Goal: Information Seeking & Learning: Learn about a topic

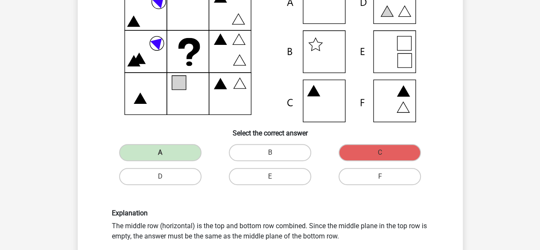
click at [257, 193] on div "Register Nederlands English" at bounding box center [270, 246] width 540 height 663
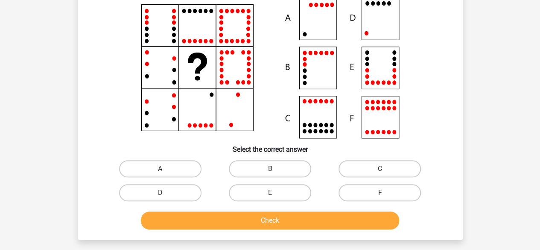
scroll to position [82, 0]
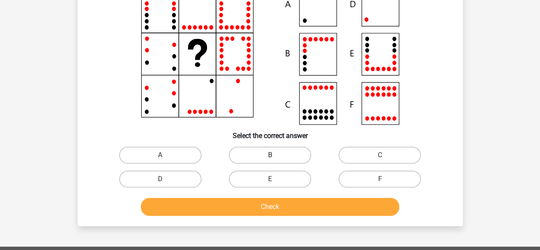
click at [261, 154] on label "B" at bounding box center [270, 154] width 82 height 17
click at [270, 155] on input "B" at bounding box center [273, 158] width 6 height 6
radio input "true"
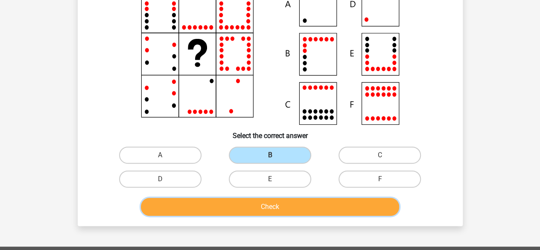
click at [258, 201] on button "Check" at bounding box center [270, 207] width 258 height 18
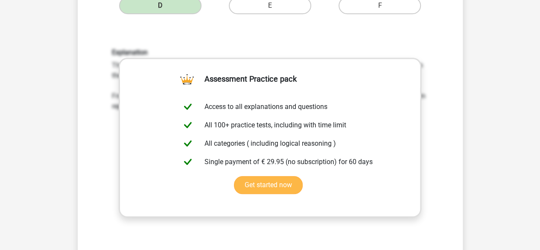
scroll to position [381, 0]
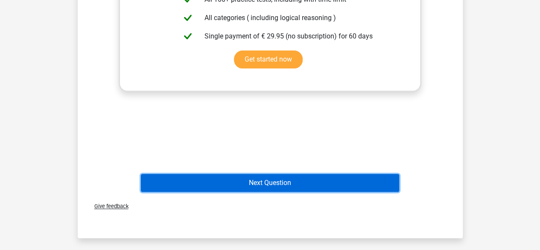
click at [264, 188] on button "Next Question" at bounding box center [270, 183] width 258 height 18
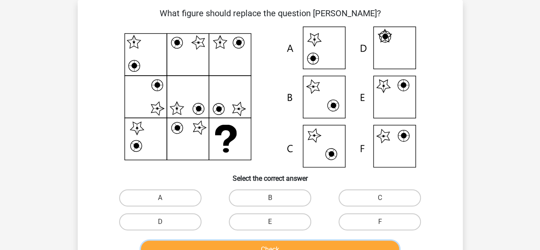
scroll to position [125, 0]
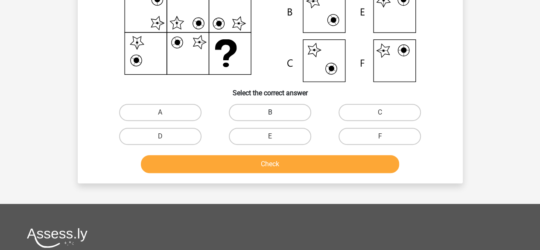
click at [276, 114] on label "B" at bounding box center [270, 112] width 82 height 17
click at [275, 114] on input "B" at bounding box center [273, 115] width 6 height 6
radio input "true"
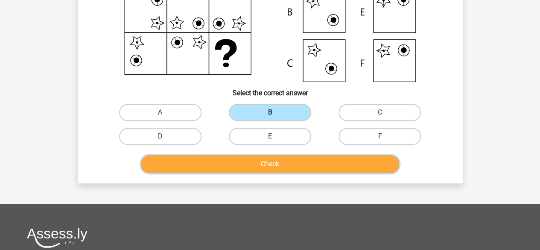
click at [266, 164] on button "Check" at bounding box center [270, 164] width 258 height 18
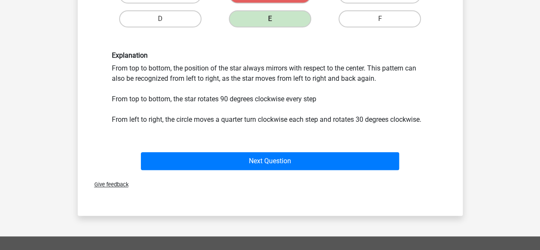
scroll to position [338, 0]
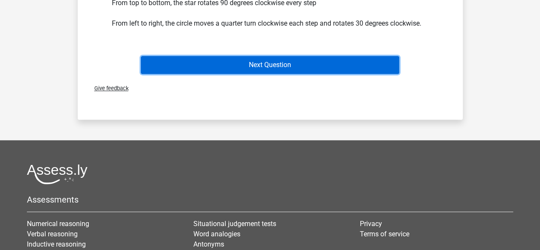
click at [278, 68] on button "Next Question" at bounding box center [270, 65] width 258 height 18
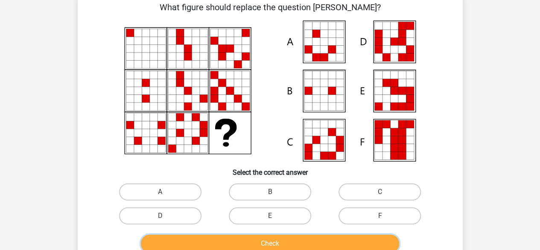
scroll to position [82, 0]
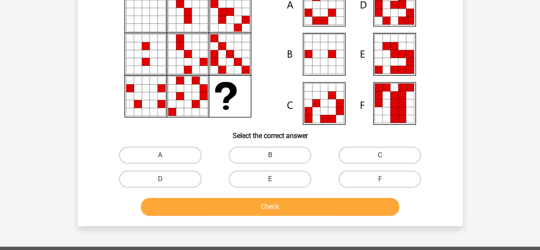
click at [382, 159] on input "C" at bounding box center [383, 158] width 6 height 6
radio input "true"
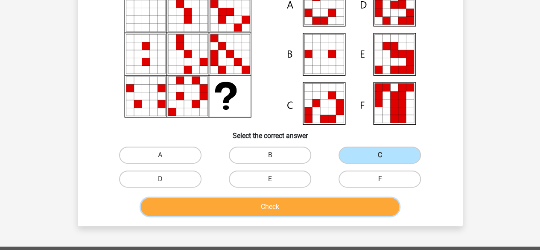
click at [263, 205] on button "Check" at bounding box center [270, 207] width 258 height 18
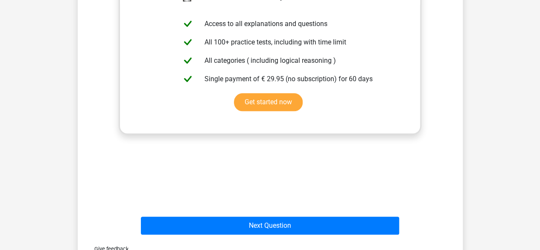
scroll to position [381, 0]
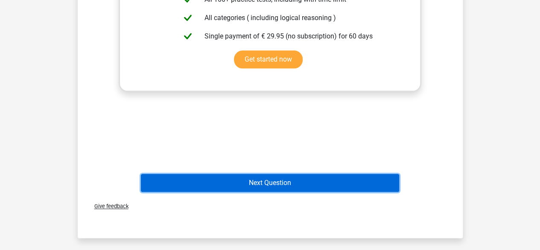
click at [266, 181] on button "Next Question" at bounding box center [270, 183] width 258 height 18
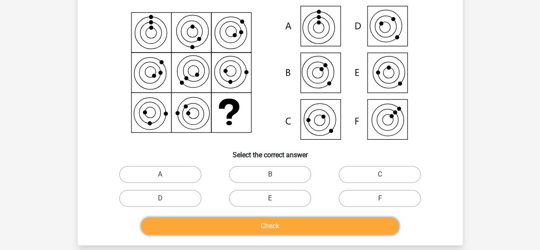
scroll to position [82, 0]
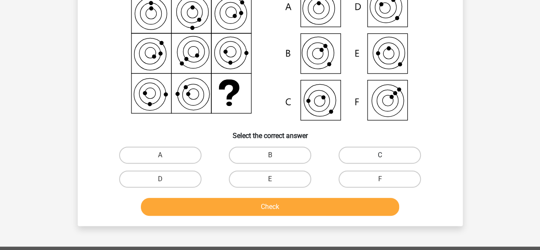
click at [378, 159] on label "C" at bounding box center [380, 154] width 82 height 17
click at [380, 159] on input "C" at bounding box center [383, 158] width 6 height 6
radio input "true"
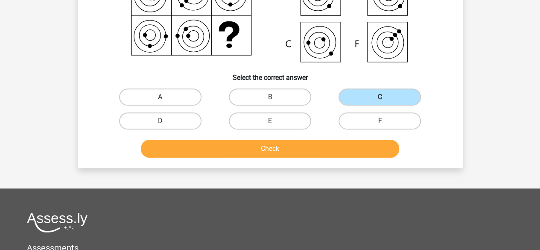
scroll to position [167, 0]
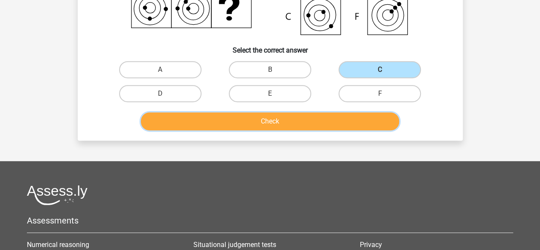
click at [266, 123] on button "Check" at bounding box center [270, 121] width 258 height 18
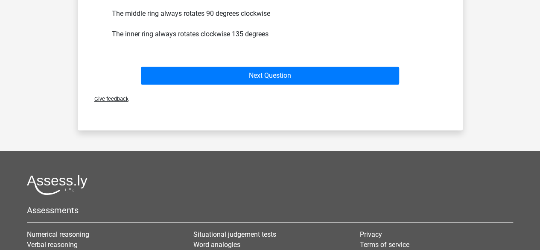
scroll to position [338, 0]
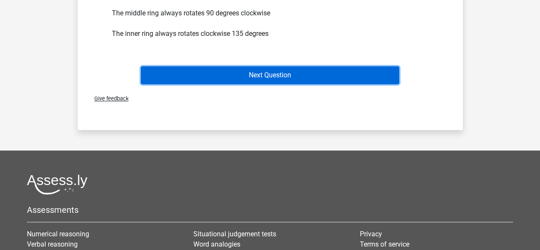
click at [269, 77] on button "Next Question" at bounding box center [270, 75] width 258 height 18
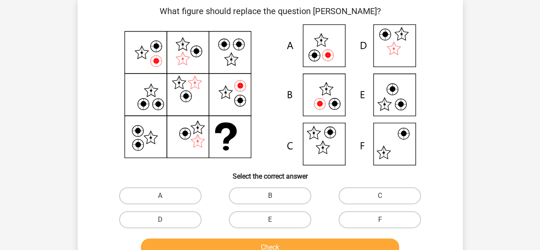
scroll to position [39, 0]
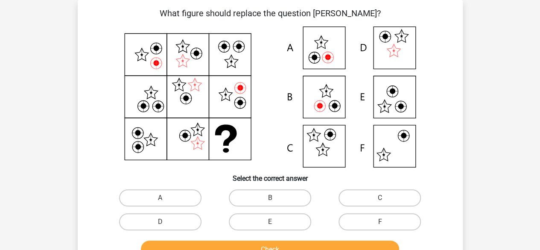
click at [275, 201] on input "B" at bounding box center [273, 201] width 6 height 6
radio input "true"
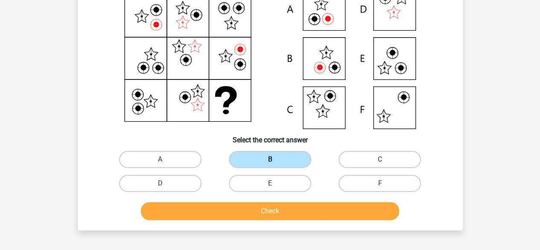
scroll to position [125, 0]
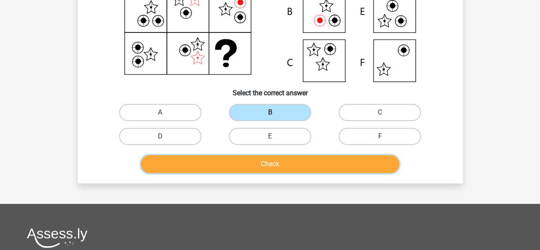
click at [269, 160] on button "Check" at bounding box center [270, 164] width 258 height 18
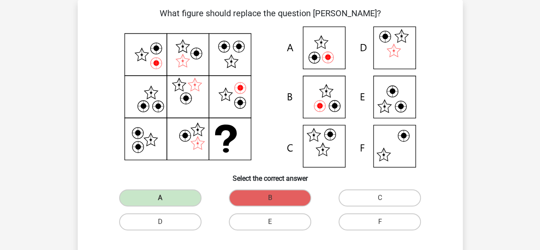
scroll to position [167, 0]
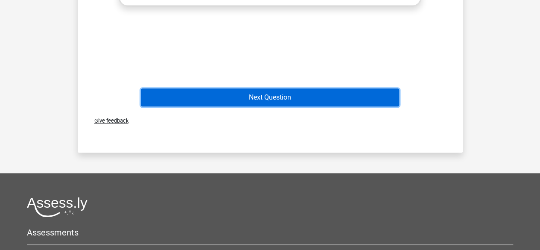
click at [260, 100] on button "Next Question" at bounding box center [270, 97] width 258 height 18
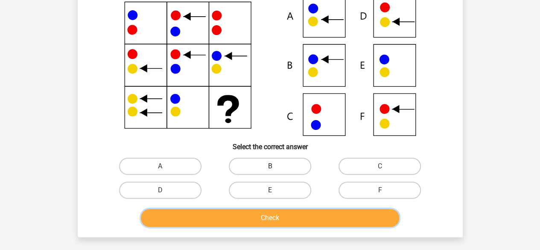
scroll to position [125, 0]
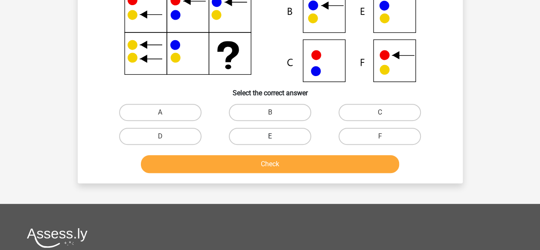
click at [278, 135] on label "E" at bounding box center [270, 136] width 82 height 17
click at [275, 136] on input "E" at bounding box center [273, 139] width 6 height 6
radio input "true"
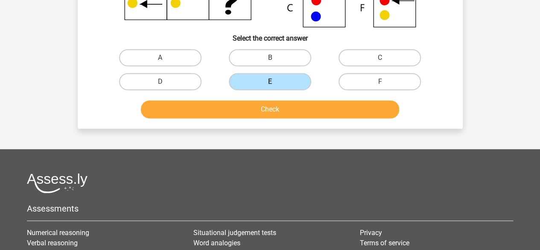
scroll to position [210, 0]
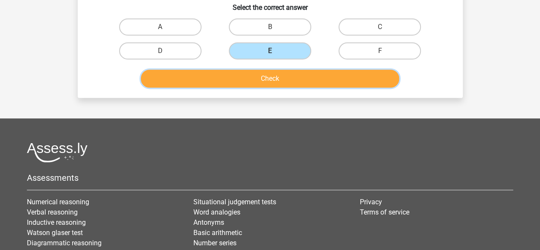
click at [284, 81] on button "Check" at bounding box center [270, 79] width 258 height 18
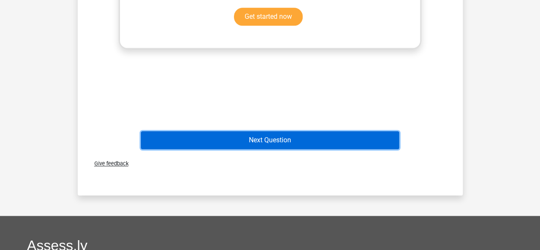
click at [266, 140] on button "Next Question" at bounding box center [270, 140] width 258 height 18
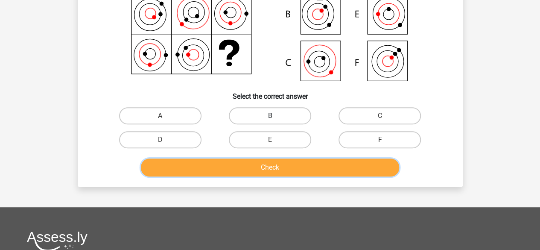
scroll to position [125, 0]
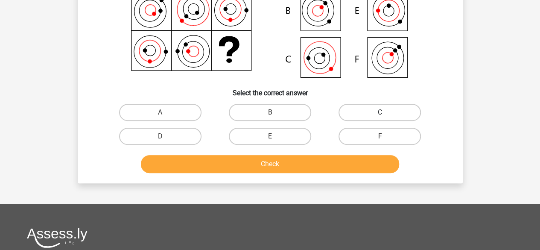
click at [360, 114] on label "C" at bounding box center [380, 112] width 82 height 17
click at [380, 114] on input "C" at bounding box center [383, 115] width 6 height 6
radio input "true"
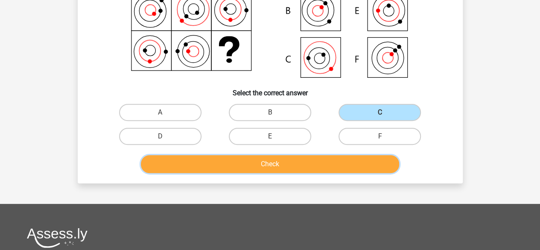
click at [301, 167] on button "Check" at bounding box center [270, 164] width 258 height 18
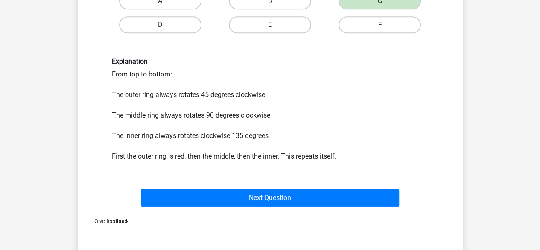
scroll to position [296, 0]
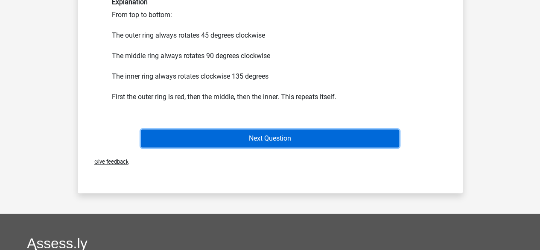
click at [284, 137] on button "Next Question" at bounding box center [270, 138] width 258 height 18
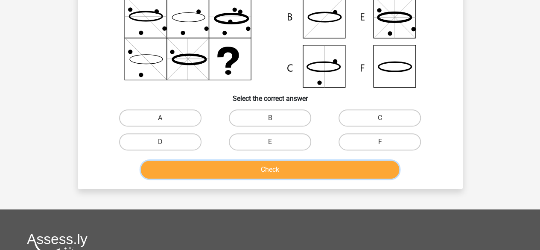
scroll to position [125, 0]
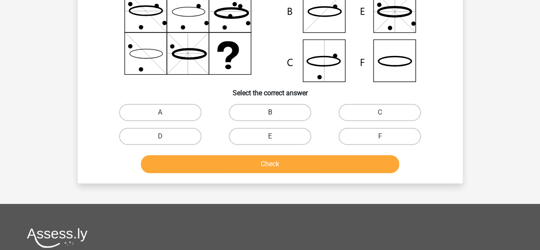
click at [276, 114] on label "B" at bounding box center [270, 112] width 82 height 17
click at [275, 114] on input "B" at bounding box center [273, 115] width 6 height 6
radio input "true"
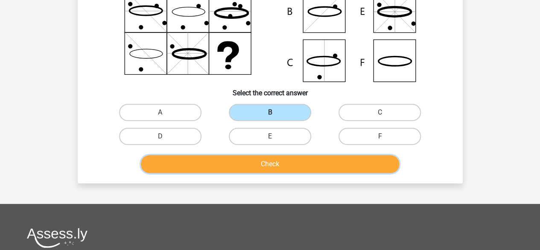
click at [265, 160] on button "Check" at bounding box center [270, 164] width 258 height 18
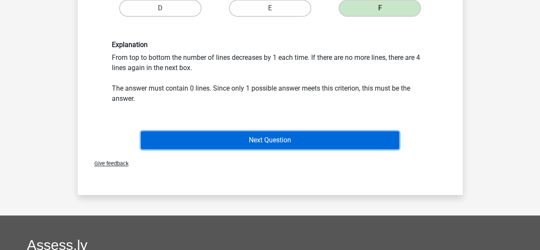
click at [300, 139] on button "Next Question" at bounding box center [270, 140] width 258 height 18
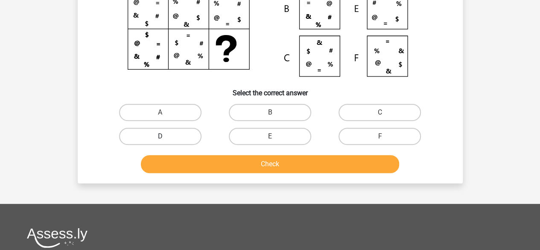
click at [155, 130] on label "D" at bounding box center [160, 136] width 82 height 17
click at [160, 136] on input "D" at bounding box center [163, 139] width 6 height 6
radio input "true"
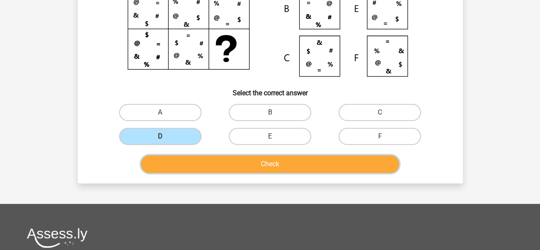
click at [257, 165] on button "Check" at bounding box center [270, 164] width 258 height 18
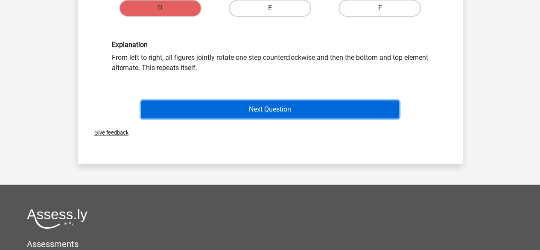
click at [282, 111] on button "Next Question" at bounding box center [270, 109] width 258 height 18
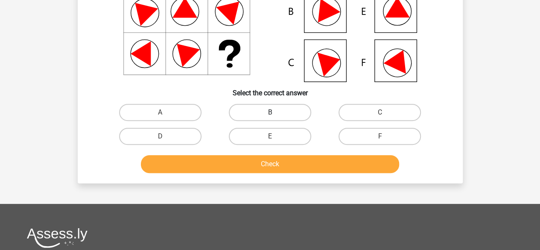
click at [285, 106] on label "B" at bounding box center [270, 112] width 82 height 17
click at [275, 112] on input "B" at bounding box center [273, 115] width 6 height 6
radio input "true"
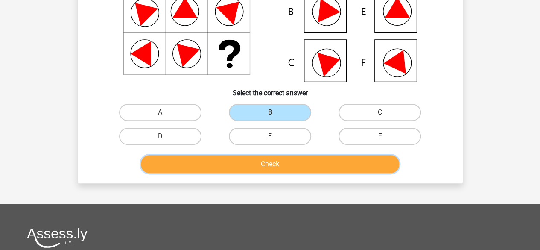
click at [277, 161] on button "Check" at bounding box center [270, 164] width 258 height 18
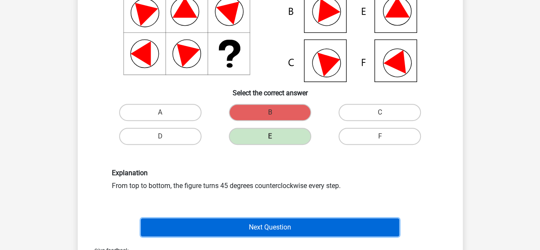
click at [271, 227] on button "Next Question" at bounding box center [270, 227] width 258 height 18
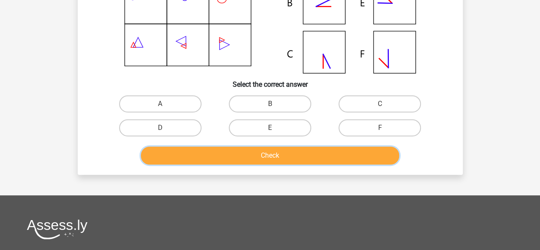
scroll to position [167, 0]
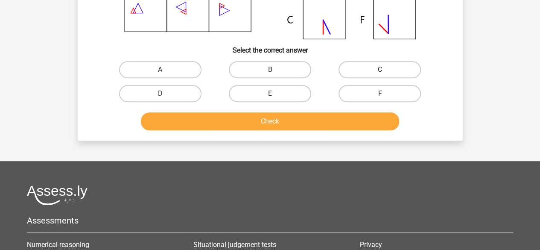
click at [371, 69] on label "C" at bounding box center [380, 69] width 82 height 17
click at [380, 70] on input "C" at bounding box center [383, 73] width 6 height 6
radio input "true"
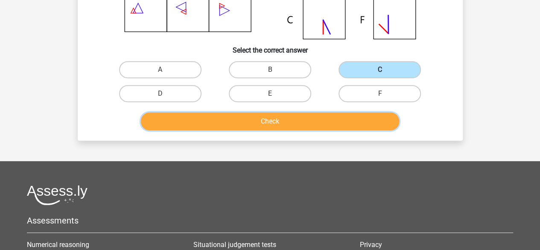
click at [307, 121] on button "Check" at bounding box center [270, 121] width 258 height 18
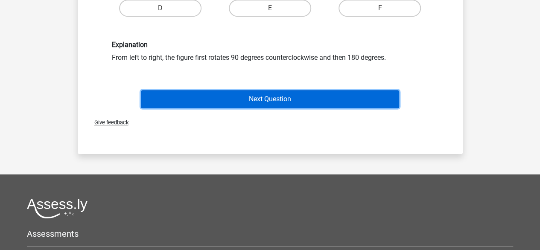
click at [281, 97] on button "Next Question" at bounding box center [270, 99] width 258 height 18
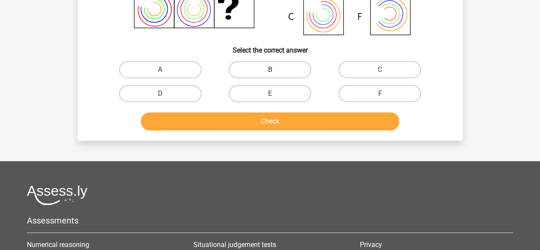
click at [263, 73] on label "B" at bounding box center [270, 69] width 82 height 17
click at [270, 73] on input "B" at bounding box center [273, 73] width 6 height 6
radio input "true"
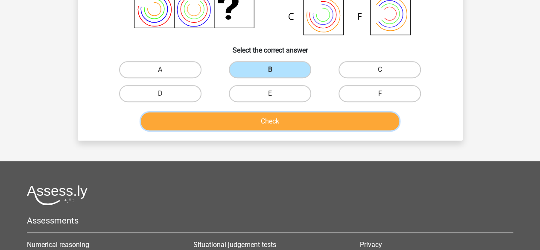
click at [277, 122] on button "Check" at bounding box center [270, 121] width 258 height 18
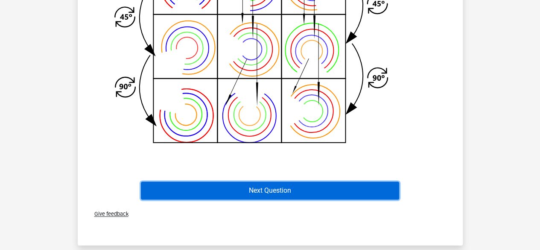
click at [268, 190] on button "Next Question" at bounding box center [270, 190] width 258 height 18
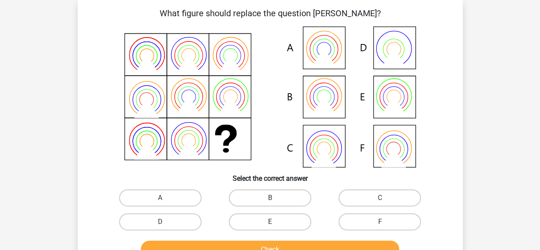
scroll to position [82, 0]
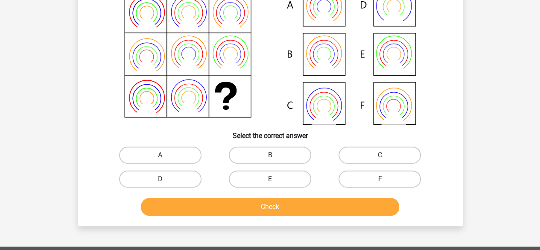
click at [286, 181] on label "E" at bounding box center [270, 178] width 82 height 17
click at [275, 181] on input "E" at bounding box center [273, 182] width 6 height 6
radio input "true"
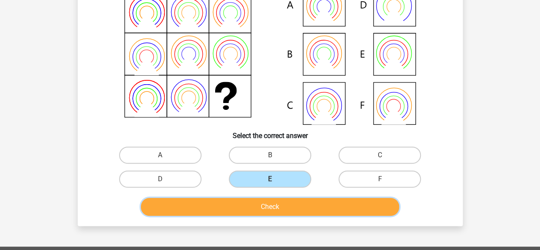
click at [271, 206] on button "Check" at bounding box center [270, 207] width 258 height 18
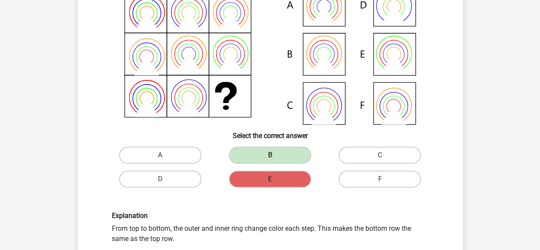
scroll to position [338, 0]
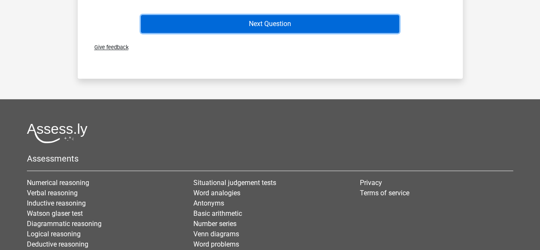
click at [281, 25] on button "Next Question" at bounding box center [270, 24] width 258 height 18
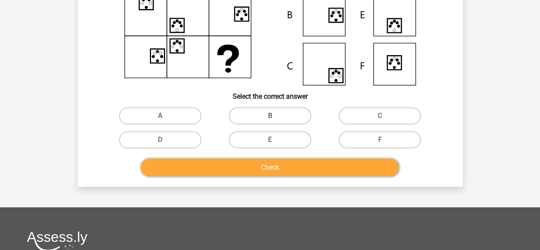
scroll to position [125, 0]
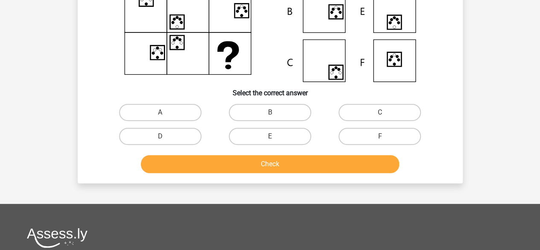
click at [275, 113] on input "B" at bounding box center [273, 115] width 6 height 6
radio input "true"
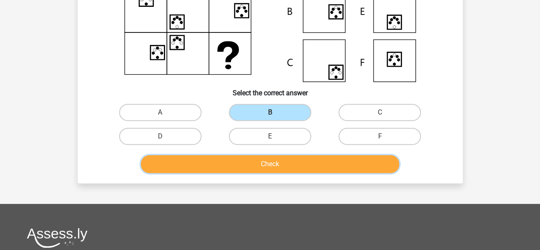
click at [258, 163] on button "Check" at bounding box center [270, 164] width 258 height 18
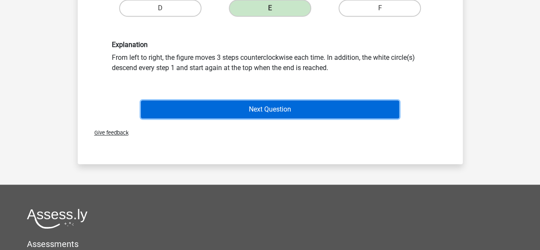
click at [293, 114] on button "Next Question" at bounding box center [270, 109] width 258 height 18
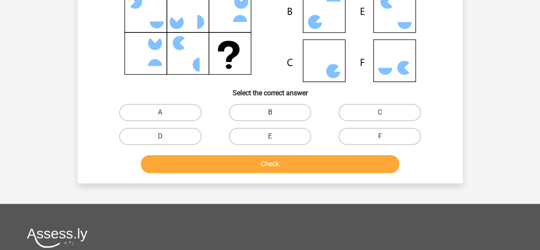
click at [267, 114] on label "B" at bounding box center [270, 112] width 82 height 17
click at [270, 114] on input "B" at bounding box center [273, 115] width 6 height 6
radio input "true"
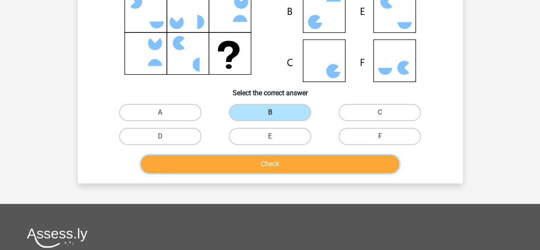
click at [274, 167] on button "Check" at bounding box center [270, 164] width 258 height 18
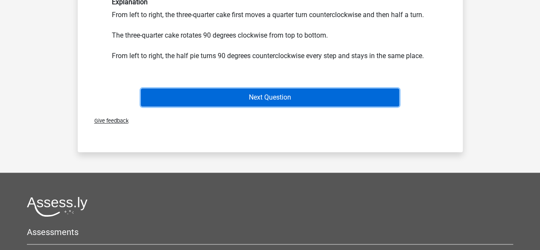
click at [267, 103] on button "Next Question" at bounding box center [270, 97] width 258 height 18
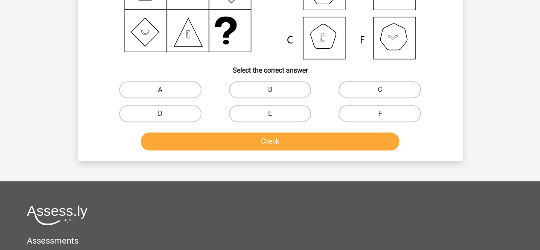
scroll to position [167, 0]
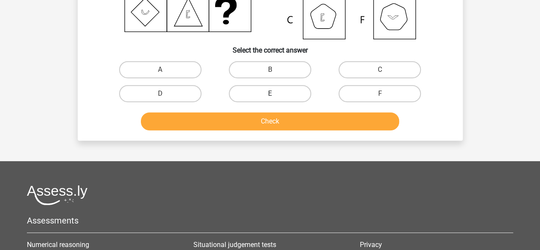
click at [277, 87] on label "E" at bounding box center [270, 93] width 82 height 17
click at [275, 94] on input "E" at bounding box center [273, 97] width 6 height 6
radio input "true"
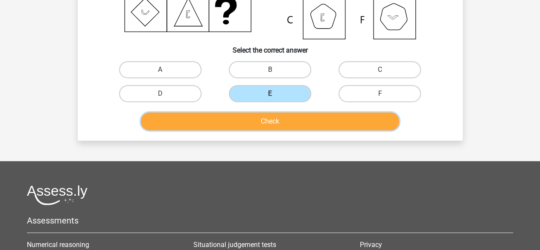
click at [268, 117] on button "Check" at bounding box center [270, 121] width 258 height 18
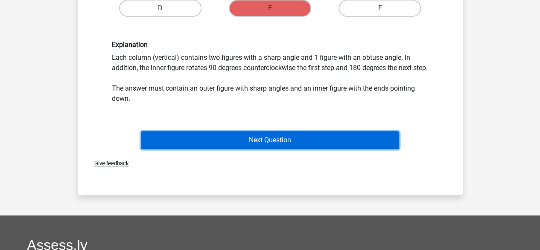
click at [300, 149] on button "Next Question" at bounding box center [270, 140] width 258 height 18
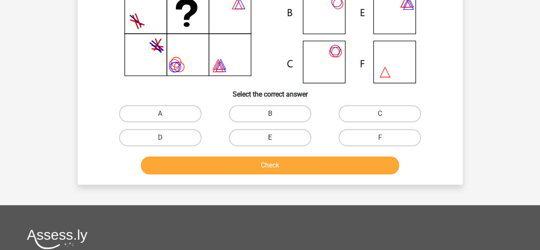
scroll to position [125, 0]
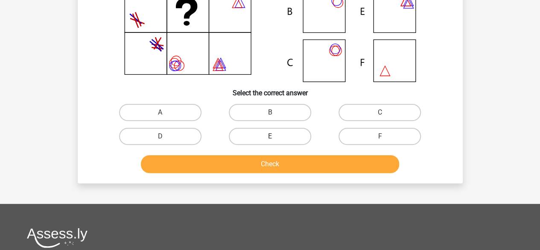
click at [279, 139] on label "E" at bounding box center [270, 136] width 82 height 17
click at [275, 139] on input "E" at bounding box center [273, 139] width 6 height 6
radio input "true"
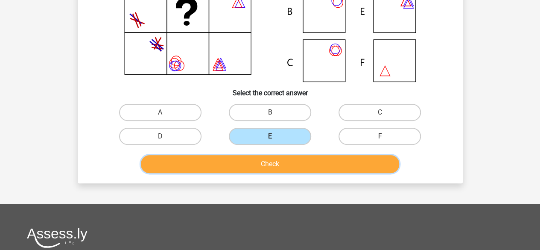
click at [282, 164] on button "Check" at bounding box center [270, 164] width 258 height 18
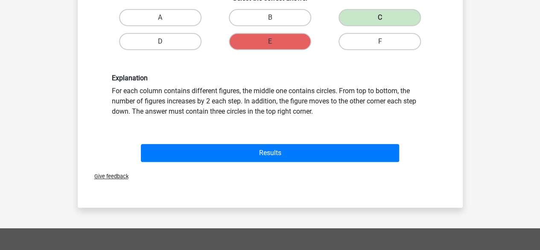
scroll to position [253, 0]
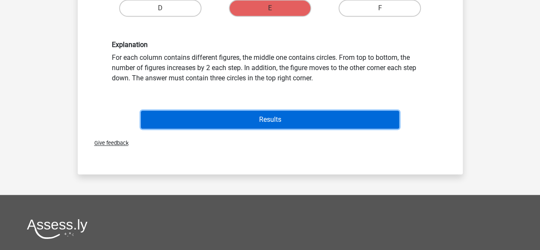
click at [281, 121] on button "Results" at bounding box center [270, 120] width 258 height 18
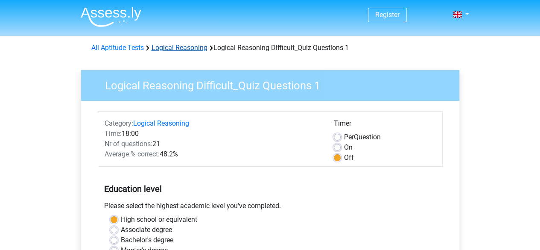
click at [179, 48] on link "Logical Reasoning" at bounding box center [180, 48] width 56 height 8
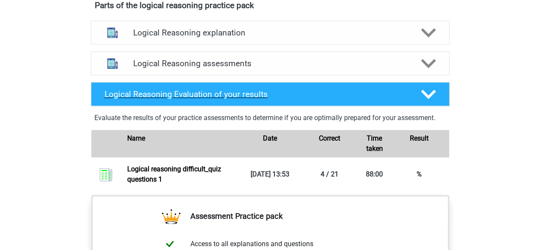
scroll to position [470, 0]
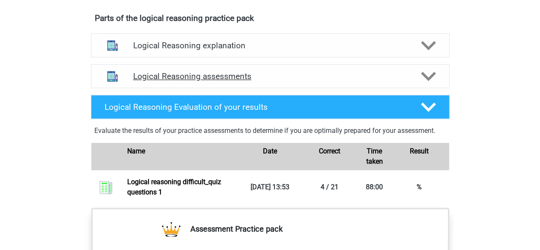
click at [427, 81] on polygon at bounding box center [428, 76] width 15 height 9
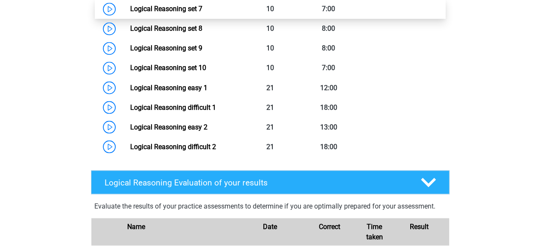
scroll to position [769, 0]
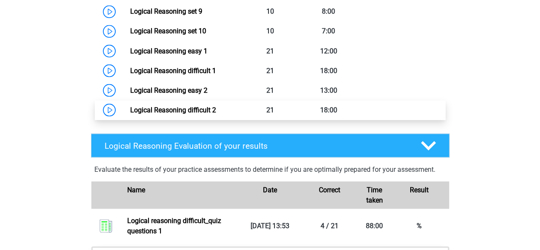
click at [168, 114] on link "Logical Reasoning difficult 2" at bounding box center [173, 109] width 86 height 8
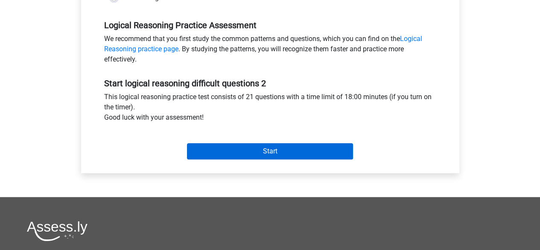
scroll to position [256, 0]
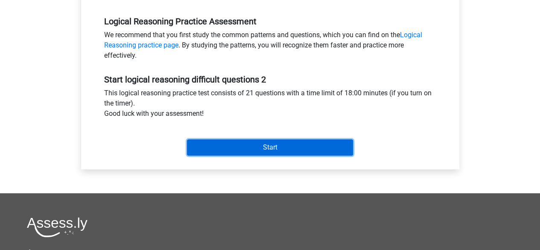
click at [257, 149] on input "Start" at bounding box center [270, 147] width 166 height 16
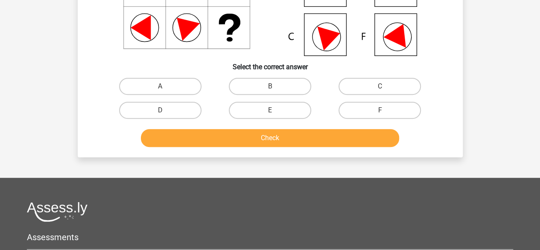
scroll to position [171, 0]
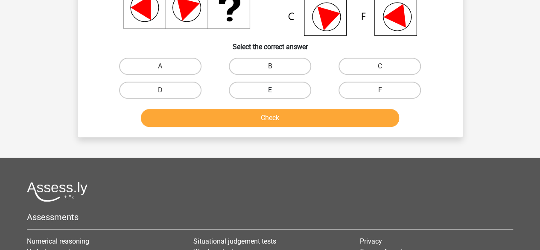
click at [275, 97] on label "E" at bounding box center [270, 90] width 82 height 17
click at [275, 96] on input "E" at bounding box center [273, 93] width 6 height 6
radio input "true"
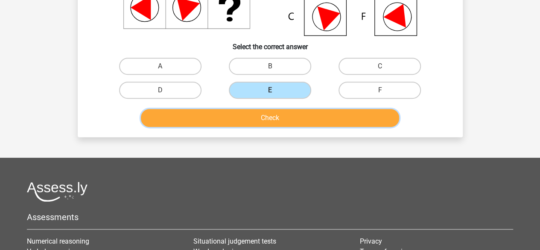
click at [278, 123] on button "Check" at bounding box center [270, 118] width 258 height 18
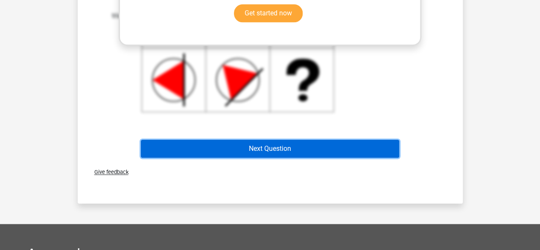
click at [264, 149] on button "Next Question" at bounding box center [270, 149] width 258 height 18
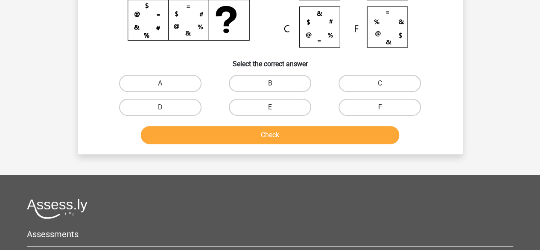
scroll to position [167, 0]
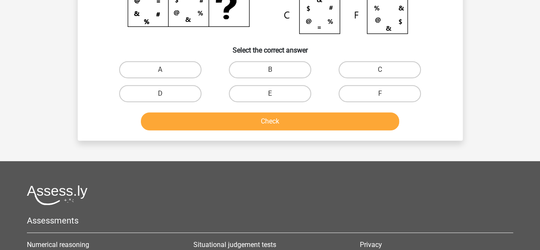
click at [274, 94] on input "E" at bounding box center [273, 97] width 6 height 6
radio input "true"
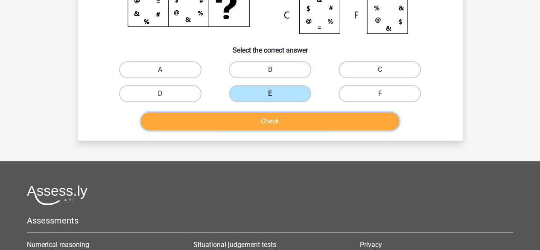
click at [273, 124] on button "Check" at bounding box center [270, 121] width 258 height 18
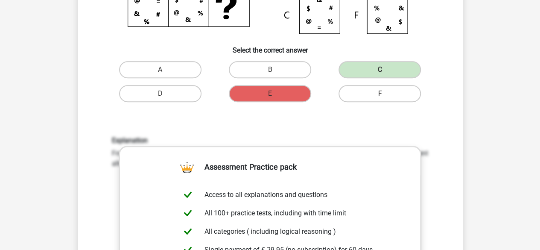
scroll to position [338, 0]
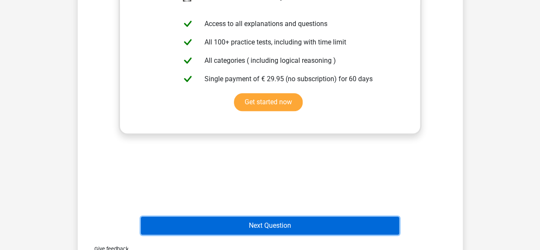
click at [264, 221] on button "Next Question" at bounding box center [270, 226] width 258 height 18
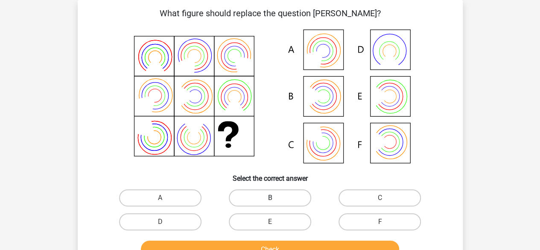
scroll to position [82, 0]
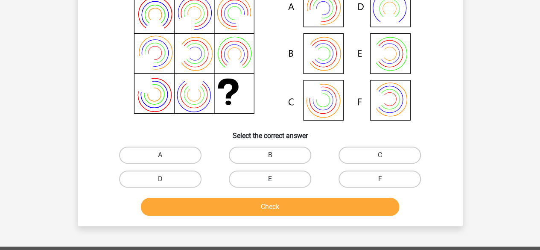
click at [266, 170] on label "E" at bounding box center [270, 178] width 82 height 17
click at [270, 179] on input "E" at bounding box center [273, 182] width 6 height 6
radio input "true"
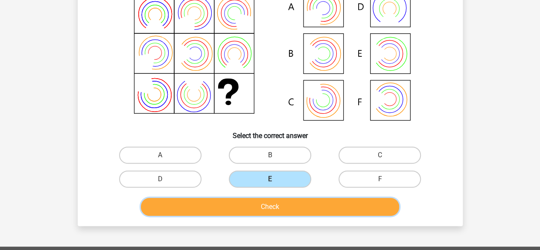
click at [262, 208] on button "Check" at bounding box center [270, 207] width 258 height 18
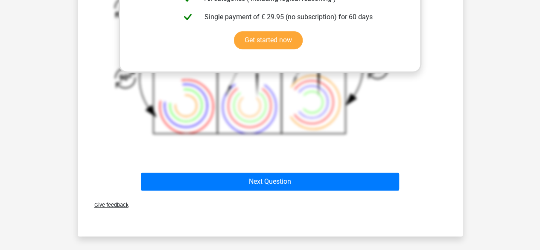
scroll to position [424, 0]
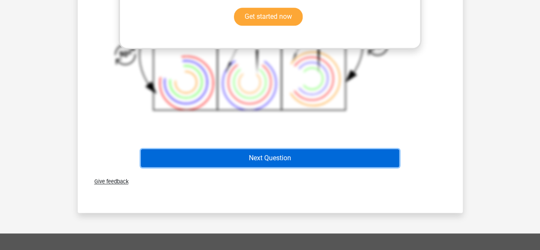
click at [283, 159] on button "Next Question" at bounding box center [270, 158] width 258 height 18
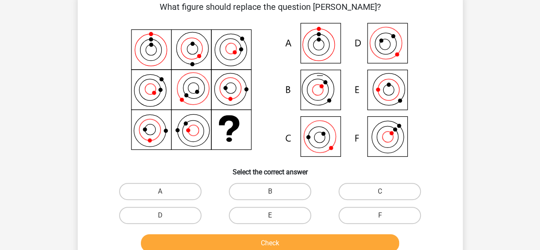
scroll to position [39, 0]
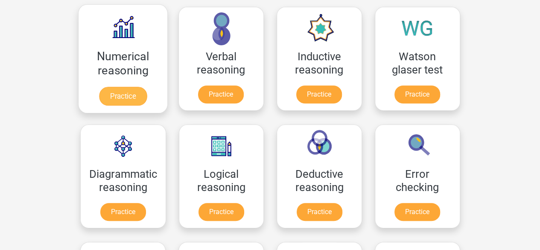
scroll to position [136, 0]
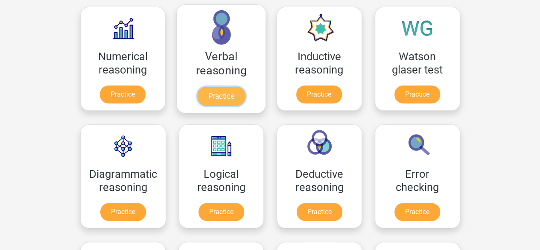
click at [219, 98] on link "Practice" at bounding box center [221, 96] width 48 height 19
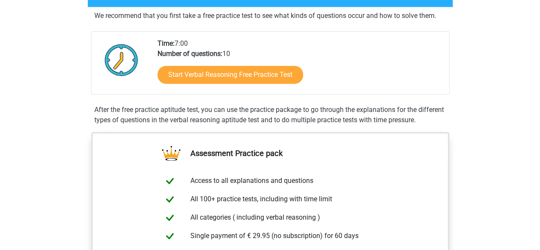
scroll to position [171, 0]
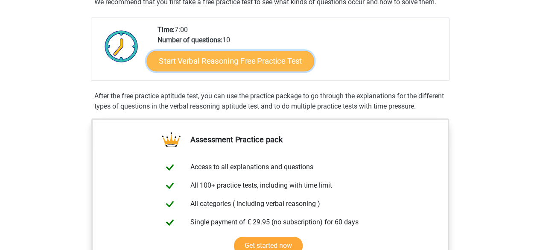
click at [251, 60] on link "Start Verbal Reasoning Free Practice Test" at bounding box center [229, 61] width 167 height 20
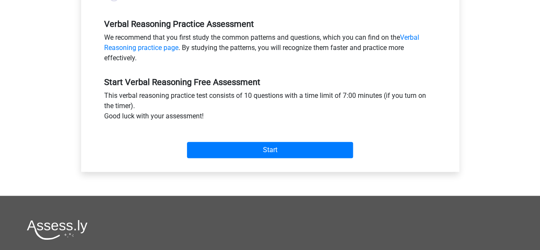
scroll to position [256, 0]
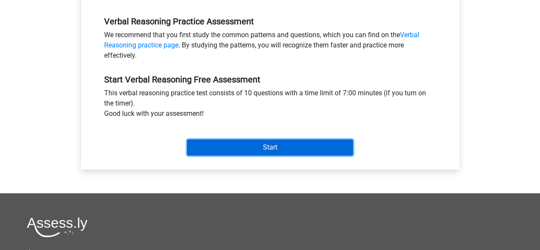
click at [255, 150] on input "Start" at bounding box center [270, 147] width 166 height 16
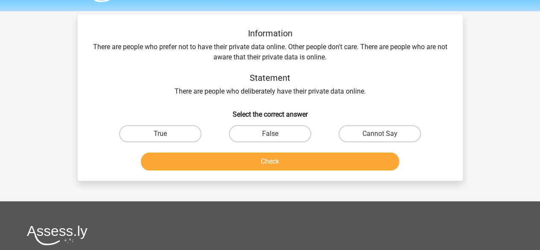
scroll to position [43, 0]
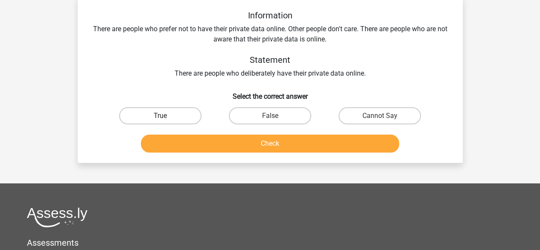
click at [166, 114] on label "True" at bounding box center [160, 115] width 82 height 17
click at [166, 116] on input "True" at bounding box center [163, 119] width 6 height 6
radio input "true"
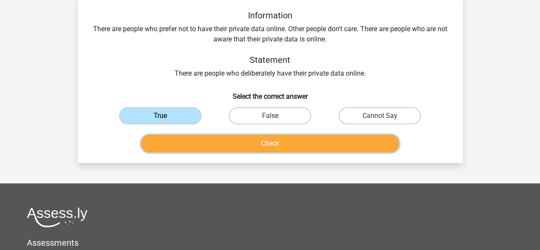
click at [252, 142] on button "Check" at bounding box center [270, 144] width 258 height 18
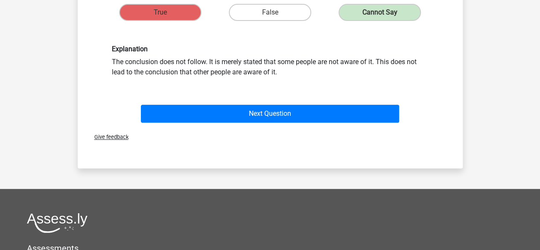
scroll to position [171, 0]
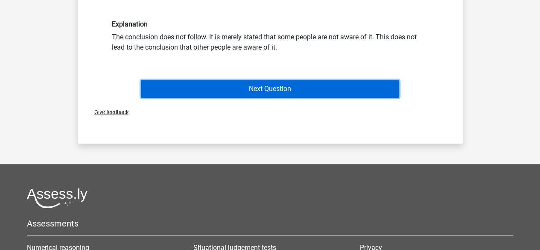
click at [270, 89] on button "Next Question" at bounding box center [270, 89] width 258 height 18
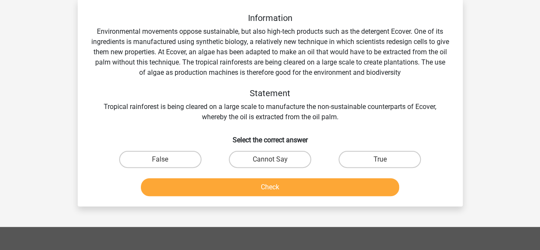
scroll to position [39, 0]
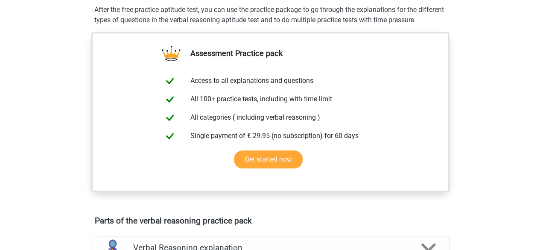
scroll to position [427, 0]
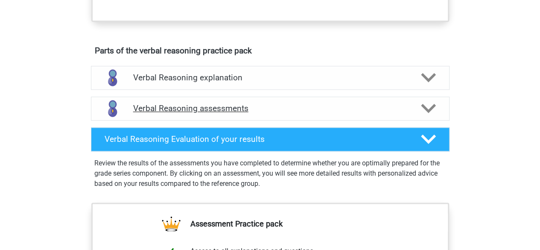
click at [428, 116] on icon at bounding box center [428, 108] width 15 height 15
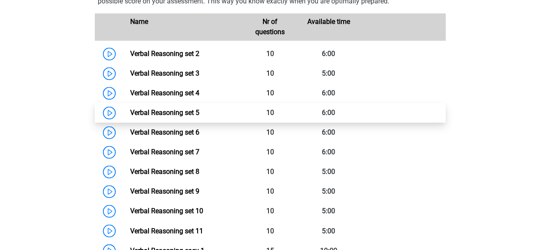
scroll to position [598, 0]
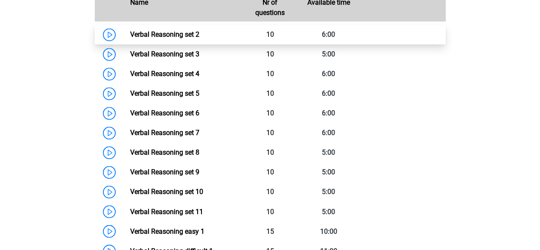
click at [147, 38] on link "Verbal Reasoning set 2" at bounding box center [164, 34] width 69 height 8
click at [187, 38] on link "Verbal Reasoning set 2" at bounding box center [164, 34] width 69 height 8
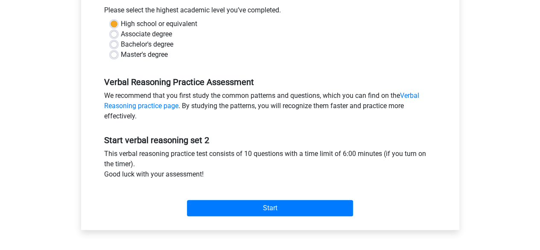
scroll to position [214, 0]
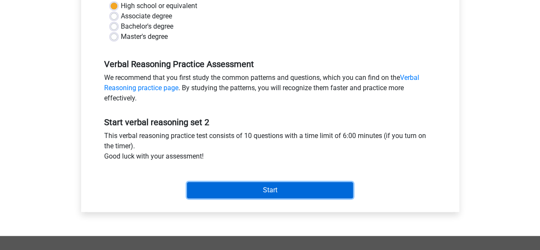
click at [260, 193] on input "Start" at bounding box center [270, 190] width 166 height 16
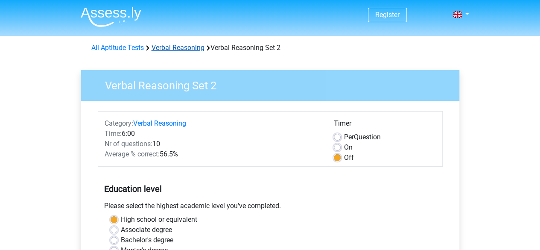
click at [173, 44] on link "Verbal Reasoning" at bounding box center [178, 48] width 53 height 8
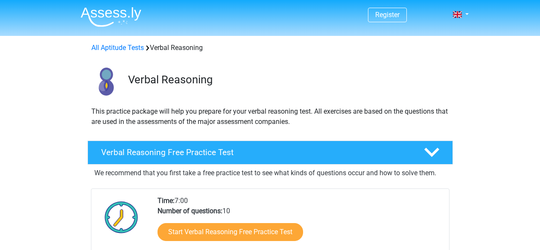
scroll to position [171, 0]
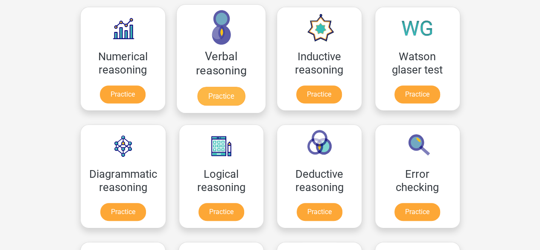
scroll to position [136, 0]
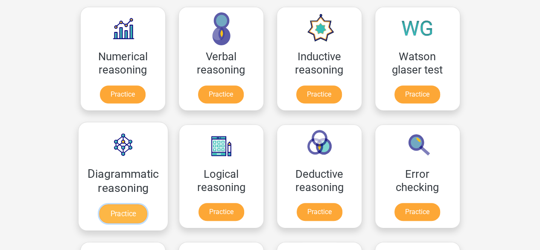
click at [122, 211] on link "Practice" at bounding box center [123, 213] width 48 height 19
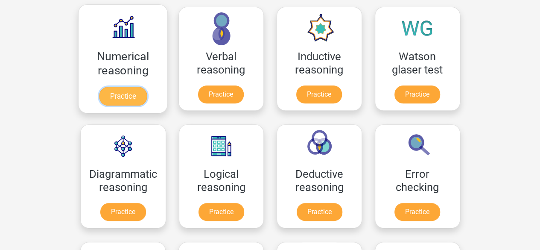
click at [133, 95] on link "Practice" at bounding box center [123, 96] width 48 height 19
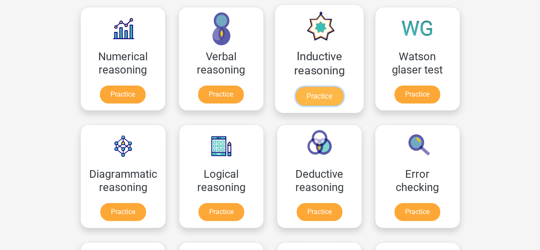
click at [319, 97] on link "Practice" at bounding box center [319, 96] width 48 height 19
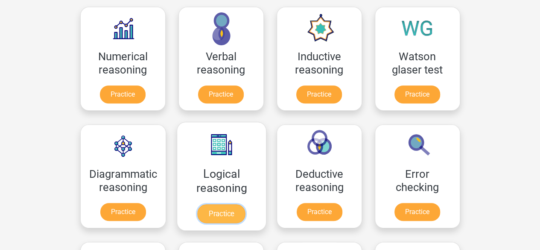
click at [225, 211] on link "Practice" at bounding box center [221, 213] width 48 height 19
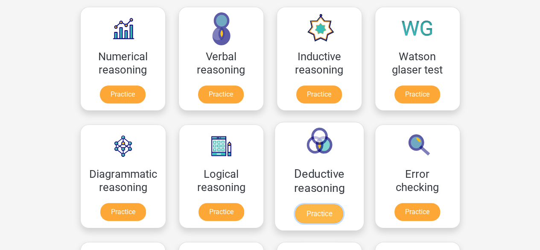
click at [322, 207] on link "Practice" at bounding box center [320, 213] width 48 height 19
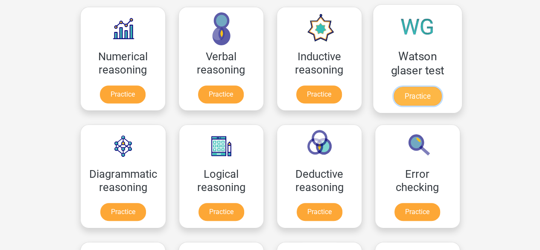
click at [418, 94] on link "Practice" at bounding box center [417, 96] width 48 height 19
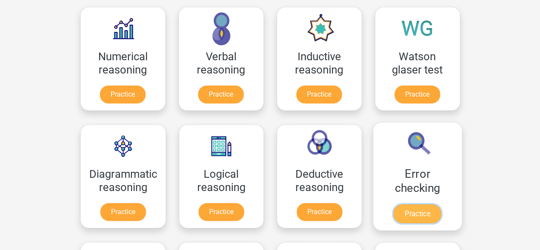
click at [417, 211] on link "Practice" at bounding box center [417, 213] width 48 height 19
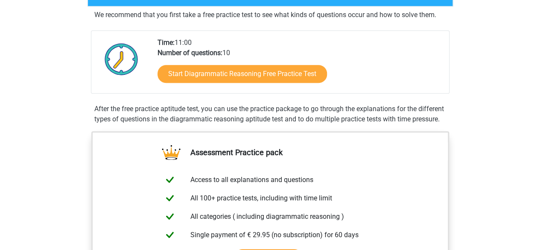
scroll to position [214, 0]
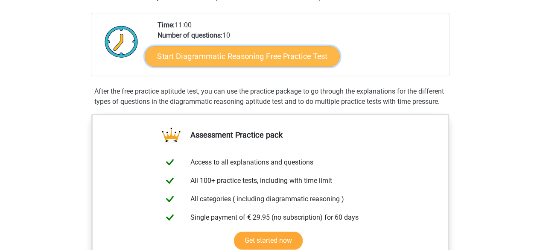
click at [238, 61] on link "Start Diagrammatic Reasoning Free Practice Test" at bounding box center [242, 56] width 195 height 20
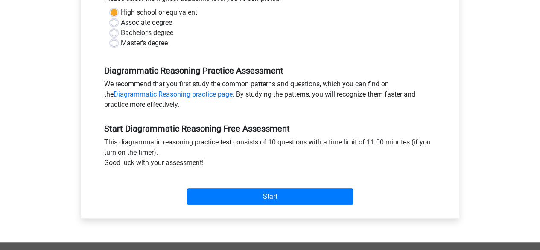
scroll to position [214, 0]
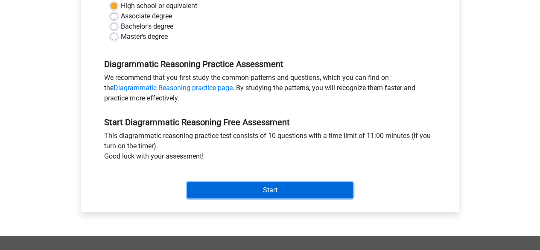
click at [243, 187] on input "Start" at bounding box center [270, 190] width 166 height 16
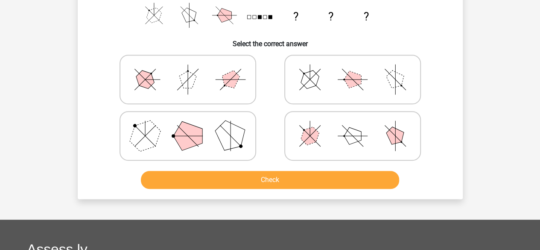
scroll to position [128, 0]
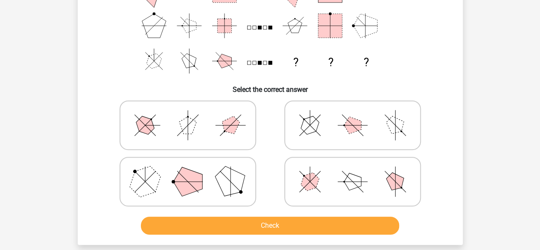
click at [325, 139] on icon at bounding box center [353, 125] width 128 height 43
click at [353, 114] on input "radio" at bounding box center [356, 112] width 6 height 6
radio input "true"
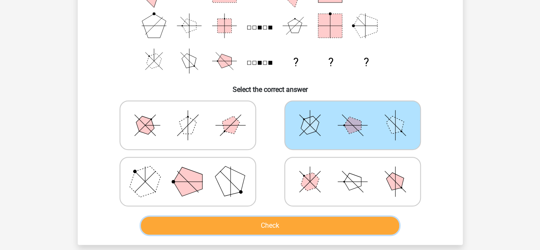
click at [275, 218] on button "Check" at bounding box center [270, 226] width 258 height 18
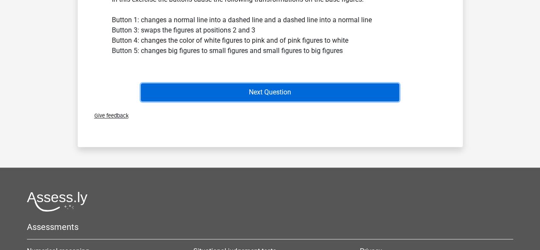
click at [292, 91] on button "Next Question" at bounding box center [270, 92] width 258 height 18
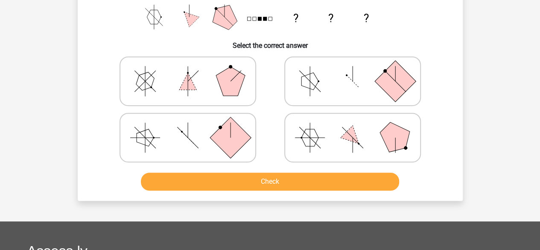
scroll to position [125, 0]
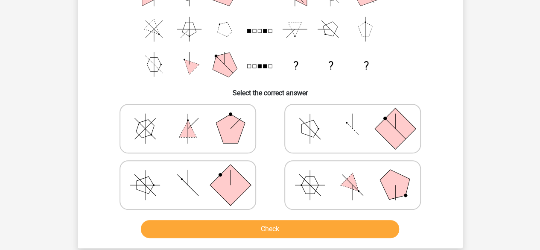
click at [307, 128] on polygon at bounding box center [309, 128] width 17 height 17
click at [353, 118] on input "radio" at bounding box center [356, 115] width 6 height 6
radio input "true"
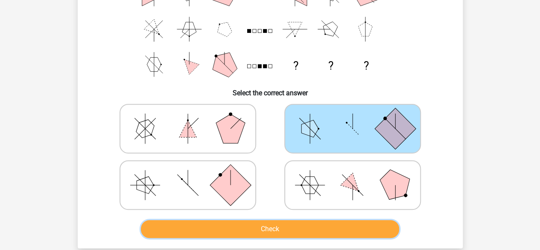
click at [253, 233] on button "Check" at bounding box center [270, 229] width 258 height 18
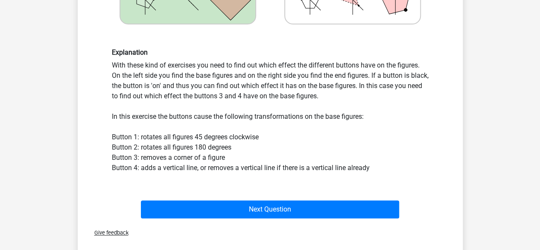
scroll to position [338, 0]
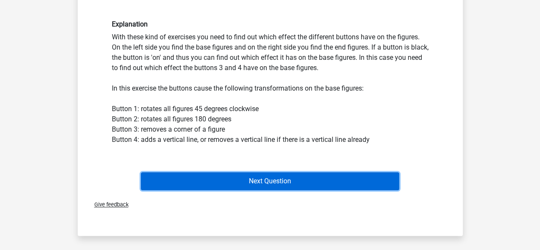
click at [290, 180] on button "Next Question" at bounding box center [270, 181] width 258 height 18
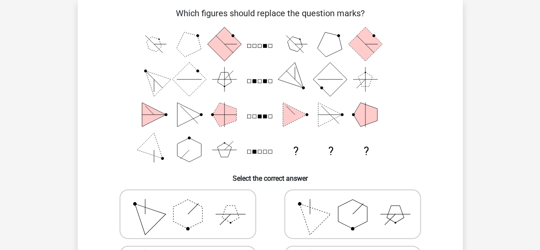
scroll to position [82, 0]
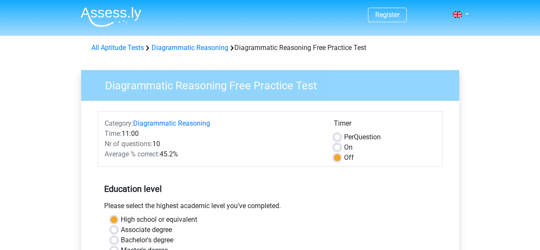
scroll to position [214, 0]
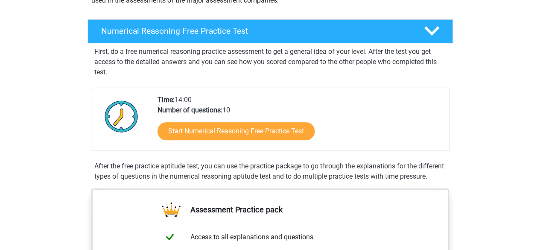
scroll to position [128, 0]
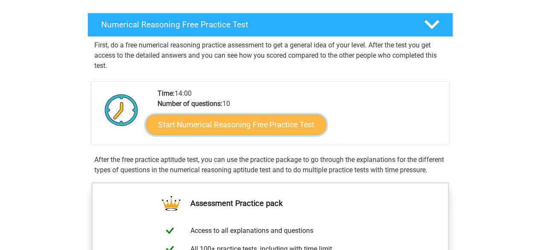
click at [230, 123] on link "Start Numerical Reasoning Free Practice Test" at bounding box center [236, 124] width 181 height 20
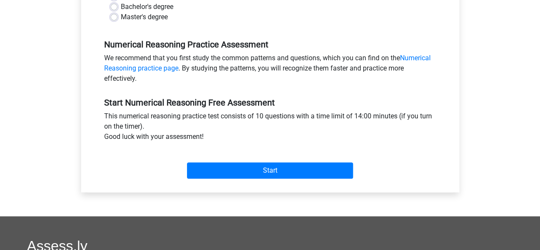
scroll to position [256, 0]
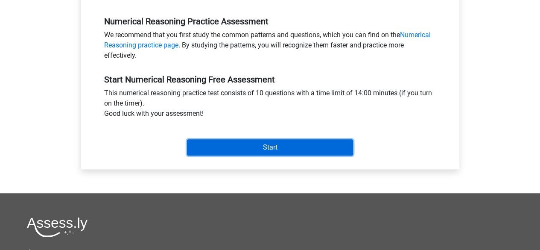
click at [246, 139] on input "Start" at bounding box center [270, 147] width 166 height 16
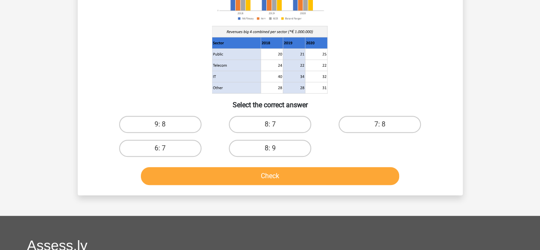
scroll to position [85, 0]
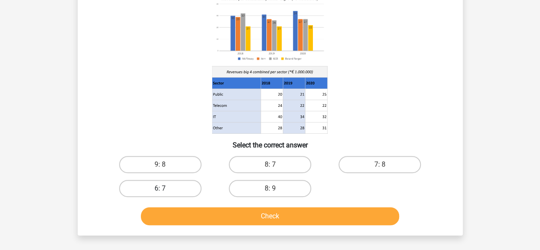
click at [181, 190] on label "6: 7" at bounding box center [160, 188] width 82 height 17
click at [166, 190] on input "6: 7" at bounding box center [163, 191] width 6 height 6
radio input "true"
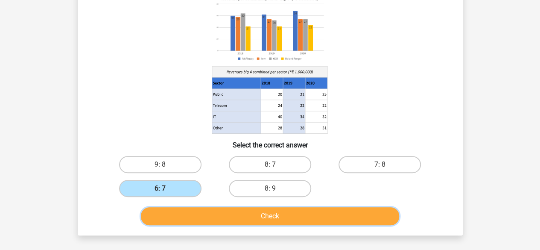
click at [268, 222] on button "Check" at bounding box center [270, 216] width 258 height 18
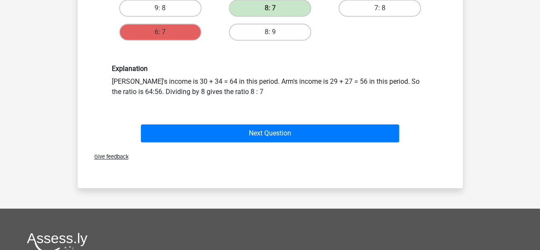
scroll to position [256, 0]
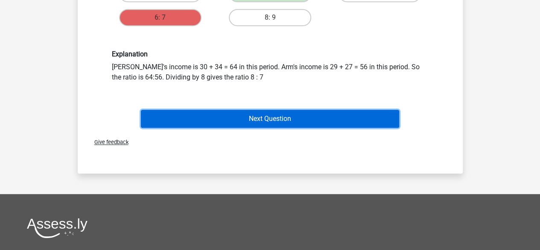
click at [275, 117] on button "Next Question" at bounding box center [270, 119] width 258 height 18
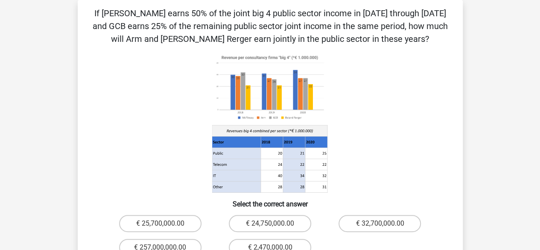
scroll to position [39, 0]
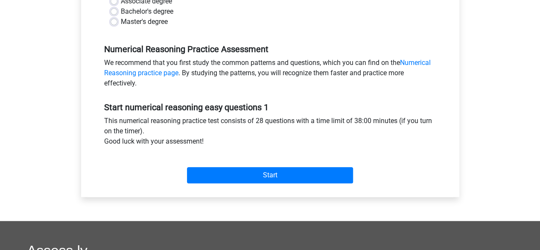
scroll to position [299, 0]
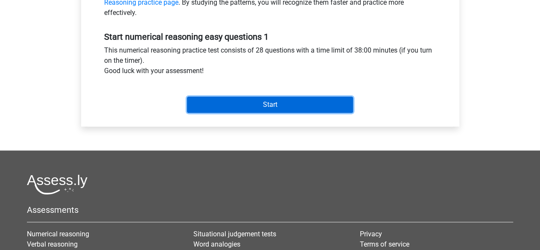
click at [264, 105] on input "Start" at bounding box center [270, 105] width 166 height 16
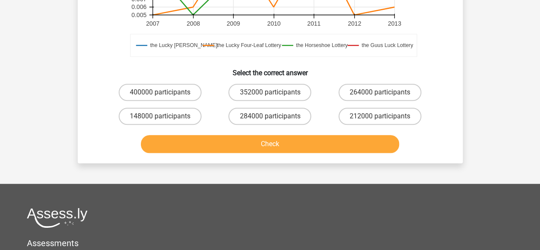
scroll to position [299, 0]
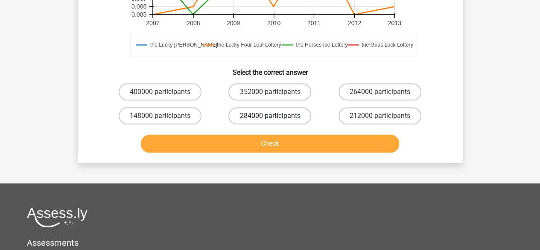
click at [259, 116] on label "284000 participants" at bounding box center [269, 115] width 83 height 17
click at [270, 116] on input "284000 participants" at bounding box center [273, 119] width 6 height 6
radio input "true"
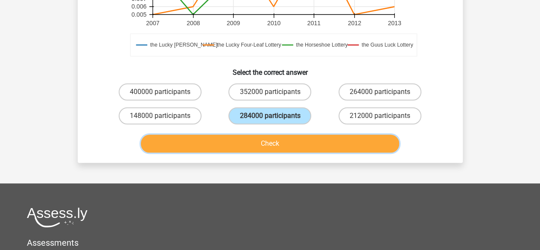
click at [261, 145] on button "Check" at bounding box center [270, 144] width 258 height 18
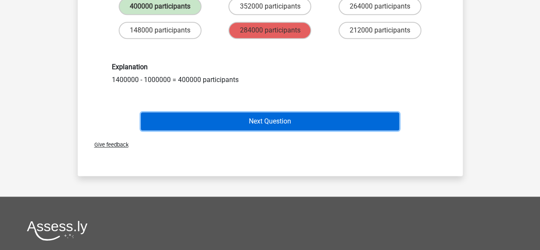
click at [275, 120] on button "Next Question" at bounding box center [270, 121] width 258 height 18
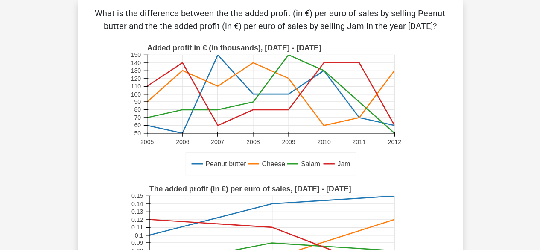
scroll to position [0, 0]
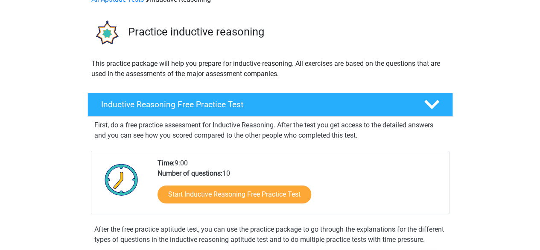
scroll to position [128, 0]
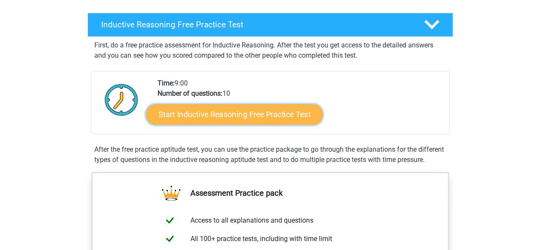
click at [228, 118] on link "Start Inductive Reasoning Free Practice Test" at bounding box center [234, 114] width 177 height 20
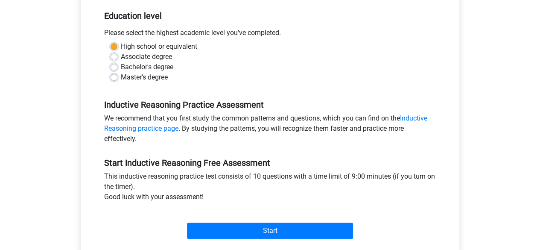
scroll to position [214, 0]
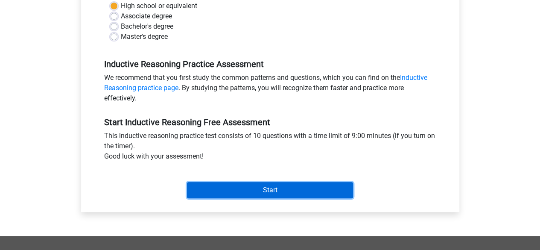
click at [258, 195] on input "Start" at bounding box center [270, 190] width 166 height 16
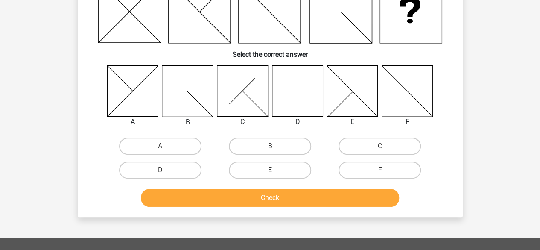
scroll to position [128, 0]
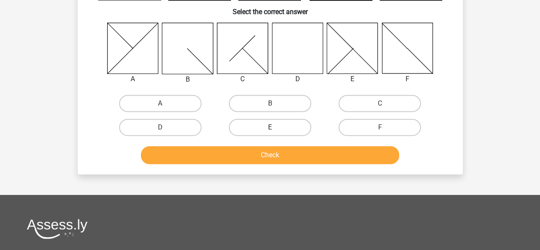
click at [288, 127] on label "E" at bounding box center [270, 127] width 82 height 17
click at [275, 127] on input "E" at bounding box center [273, 130] width 6 height 6
radio input "true"
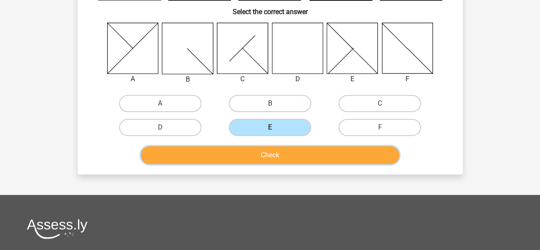
click at [289, 155] on button "Check" at bounding box center [270, 155] width 258 height 18
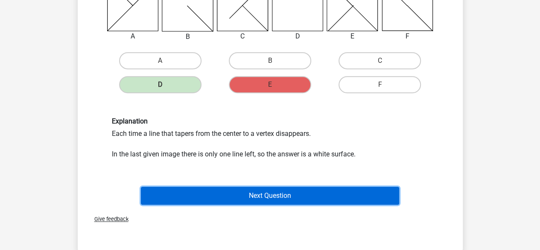
click at [255, 199] on button "Next Question" at bounding box center [270, 196] width 258 height 18
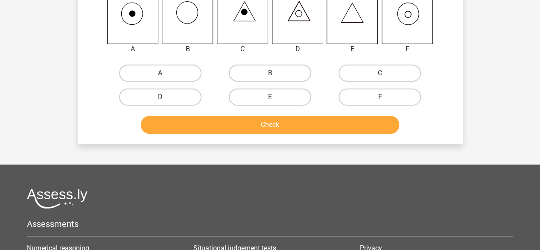
scroll to position [167, 0]
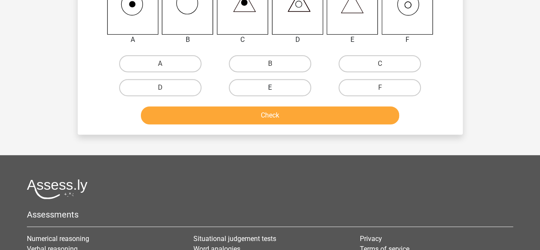
click at [282, 90] on label "E" at bounding box center [270, 87] width 82 height 17
click at [275, 90] on input "E" at bounding box center [273, 91] width 6 height 6
radio input "true"
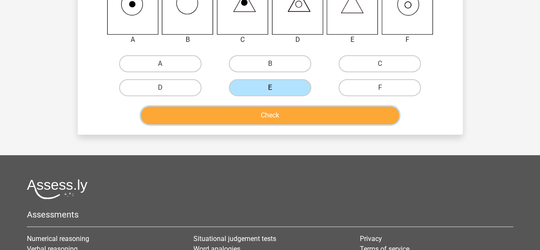
click at [282, 112] on button "Check" at bounding box center [270, 115] width 258 height 18
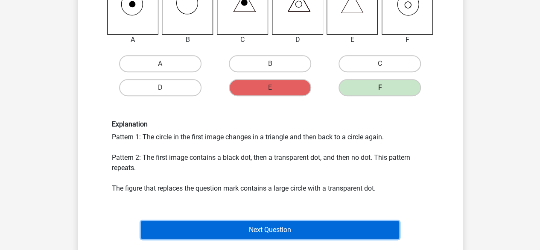
click at [248, 229] on button "Next Question" at bounding box center [270, 230] width 258 height 18
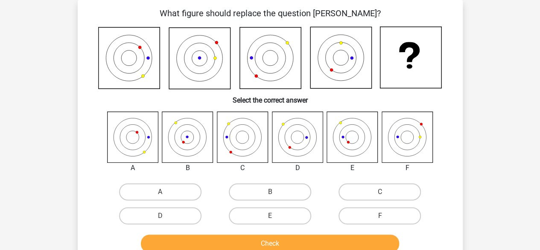
scroll to position [39, 0]
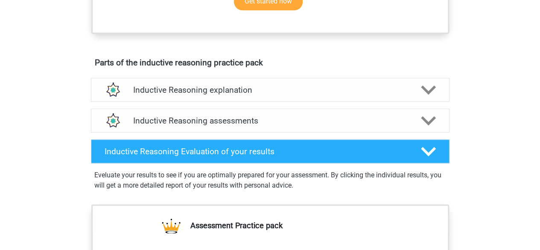
scroll to position [427, 0]
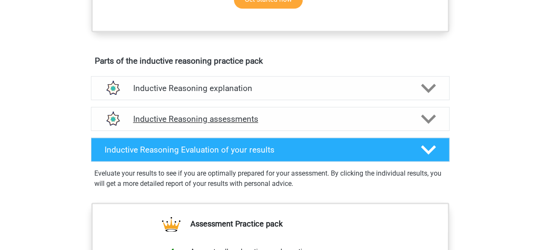
click at [430, 124] on polygon at bounding box center [428, 118] width 15 height 9
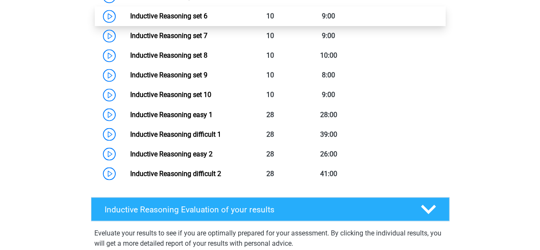
scroll to position [726, 0]
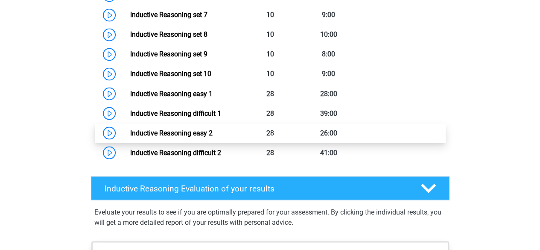
click at [175, 137] on link "Inductive Reasoning easy 2" at bounding box center [171, 133] width 82 height 8
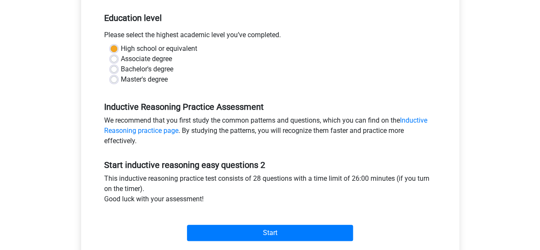
scroll to position [256, 0]
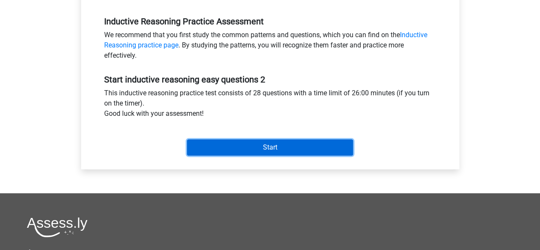
click at [208, 146] on input "Start" at bounding box center [270, 147] width 166 height 16
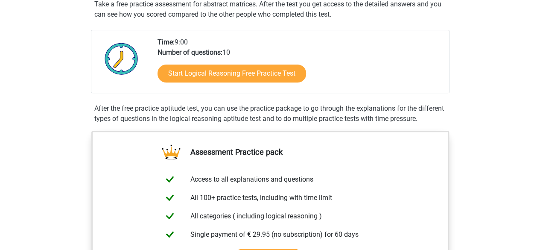
scroll to position [128, 0]
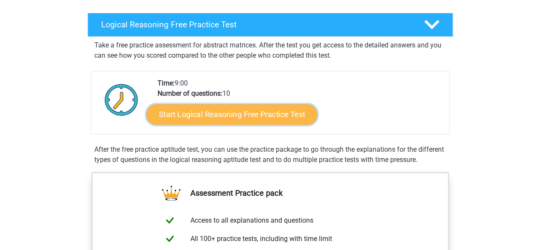
click at [232, 111] on link "Start Logical Reasoning Free Practice Test" at bounding box center [231, 114] width 171 height 20
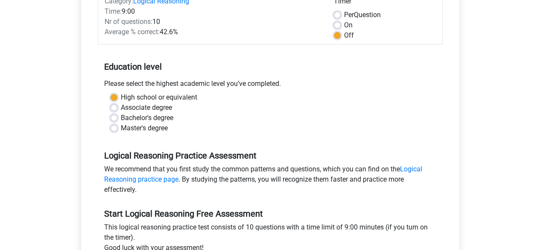
scroll to position [214, 0]
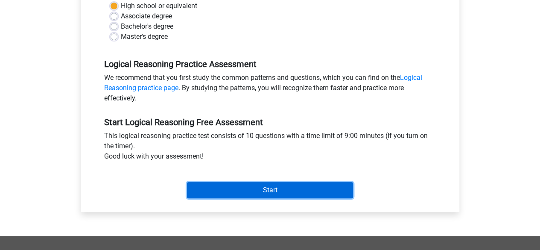
click at [241, 193] on input "Start" at bounding box center [270, 190] width 166 height 16
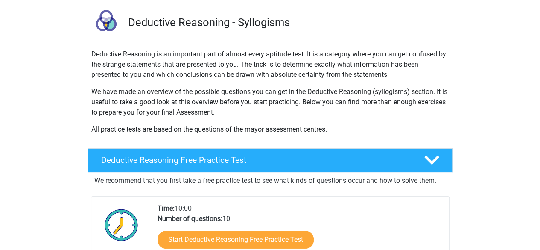
scroll to position [128, 0]
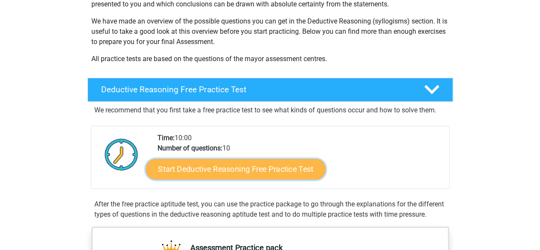
click at [240, 164] on link "Start Deductive Reasoning Free Practice Test" at bounding box center [236, 168] width 180 height 20
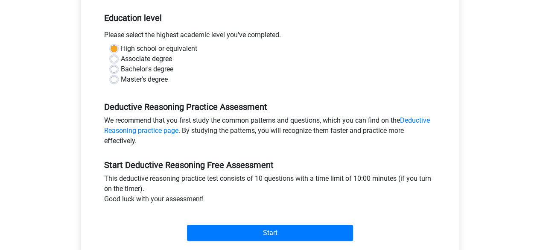
scroll to position [256, 0]
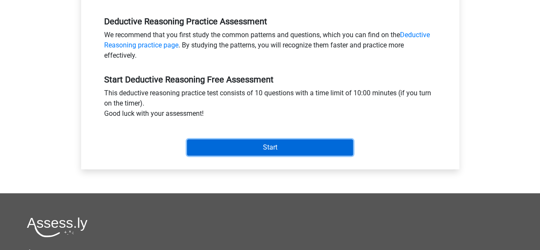
click at [243, 149] on input "Start" at bounding box center [270, 147] width 166 height 16
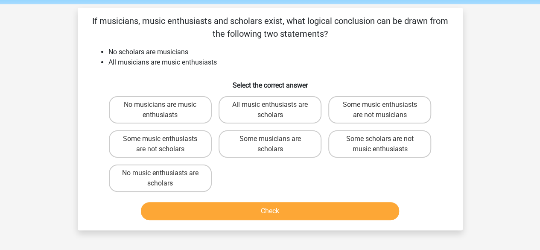
scroll to position [43, 0]
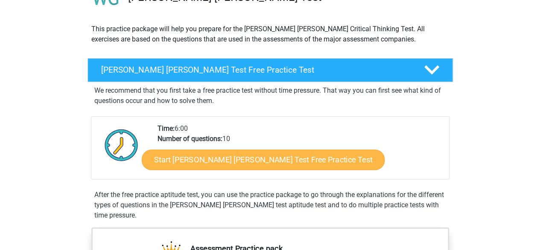
scroll to position [85, 0]
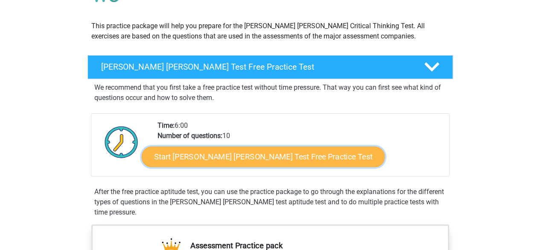
click at [203, 158] on link "Start Watson Glaser Test Free Practice Test" at bounding box center [263, 156] width 243 height 20
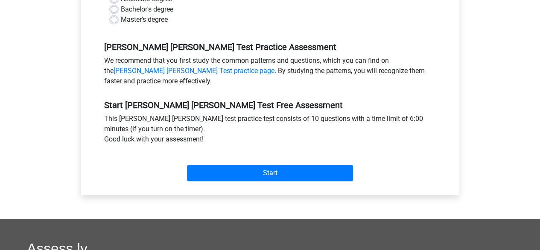
scroll to position [299, 0]
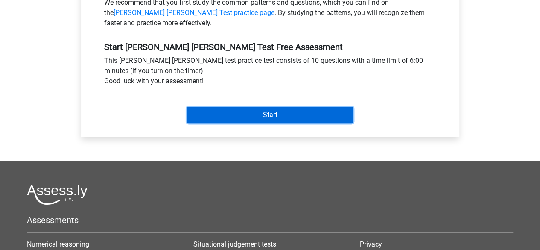
click at [275, 107] on input "Start" at bounding box center [270, 115] width 166 height 16
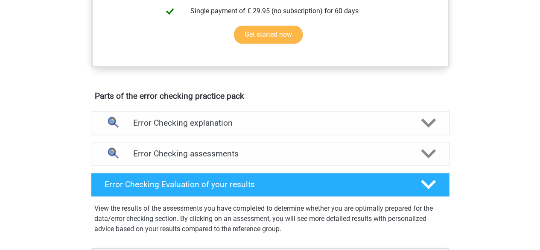
scroll to position [470, 0]
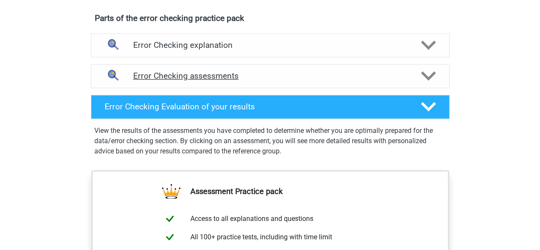
click at [427, 73] on icon at bounding box center [428, 75] width 15 height 15
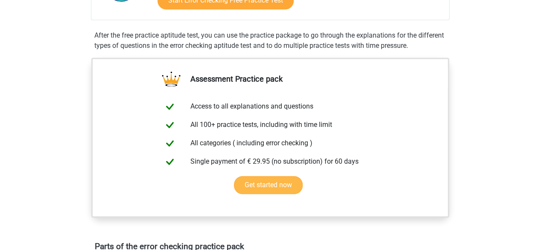
scroll to position [171, 0]
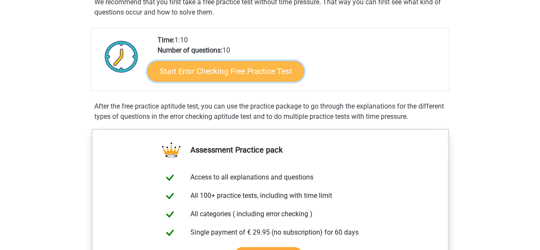
click at [238, 68] on link "Start Error Checking Free Practice Test" at bounding box center [225, 71] width 157 height 20
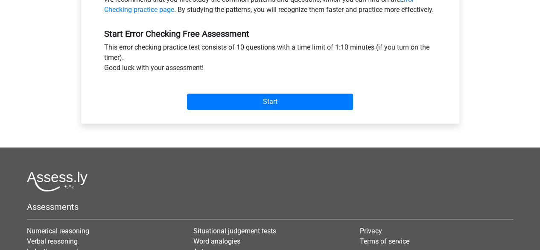
scroll to position [299, 0]
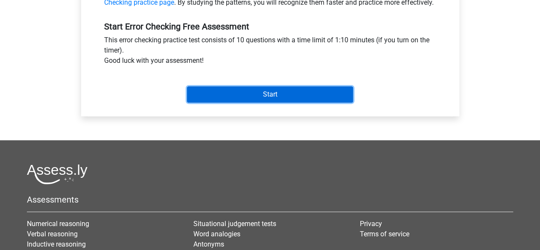
click at [262, 102] on input "Start" at bounding box center [270, 94] width 166 height 16
